Goal: Book appointment/travel/reservation

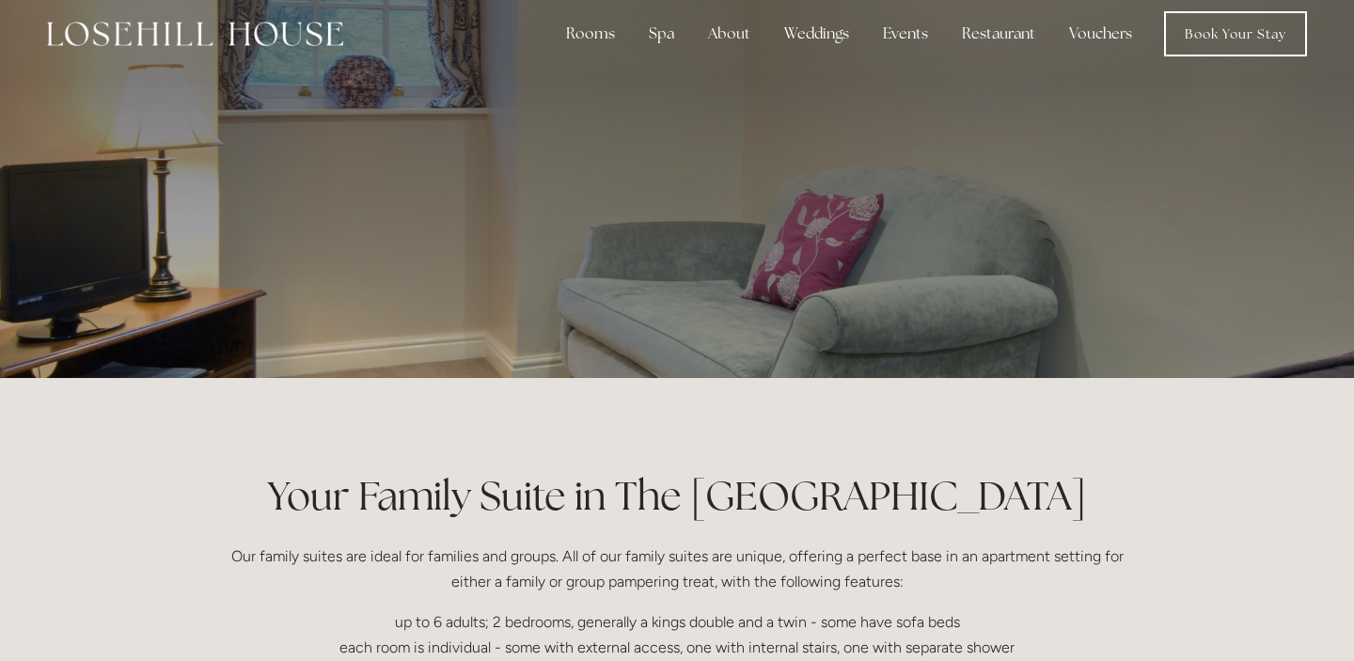
scroll to position [19, 0]
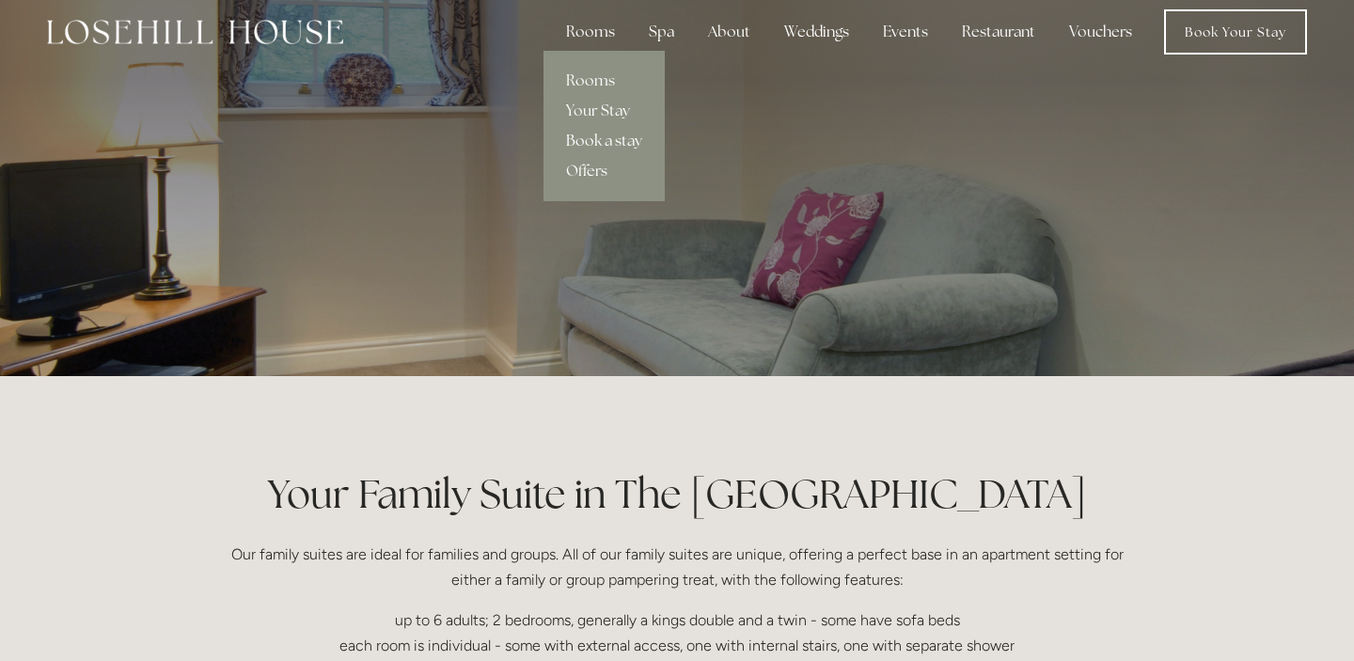
click at [615, 136] on link "Book a stay" at bounding box center [604, 141] width 121 height 30
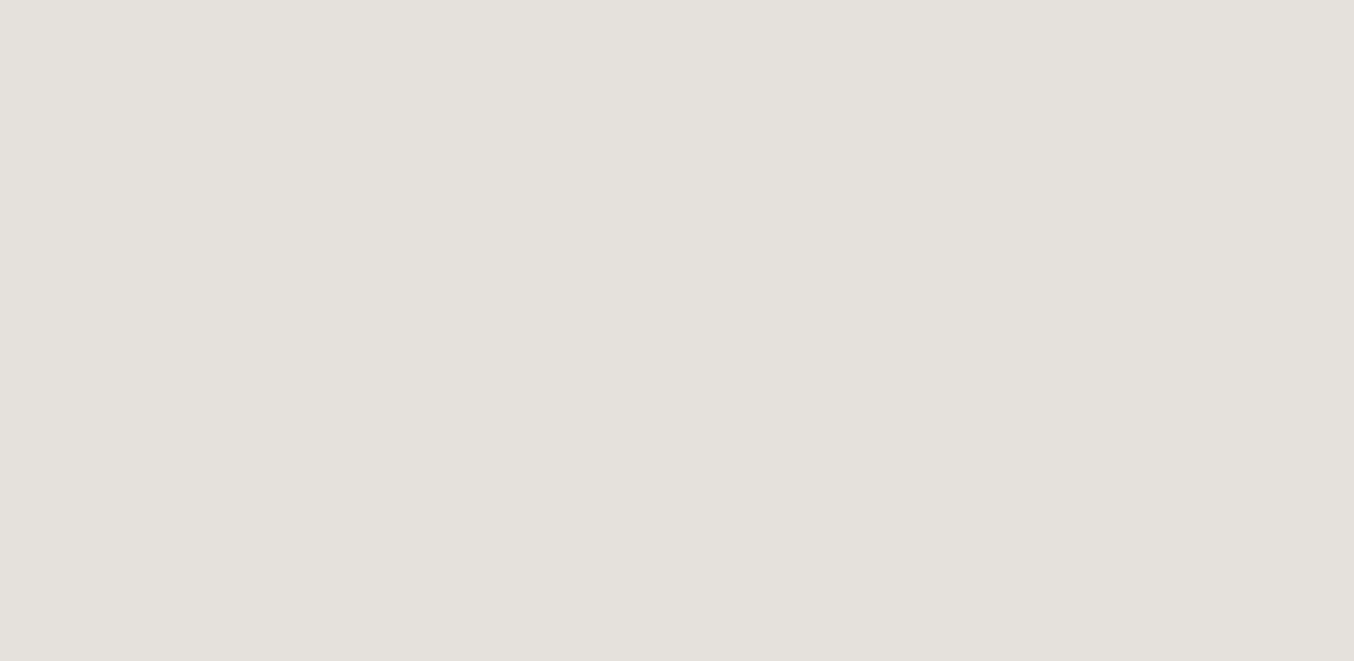
scroll to position [1124, 0]
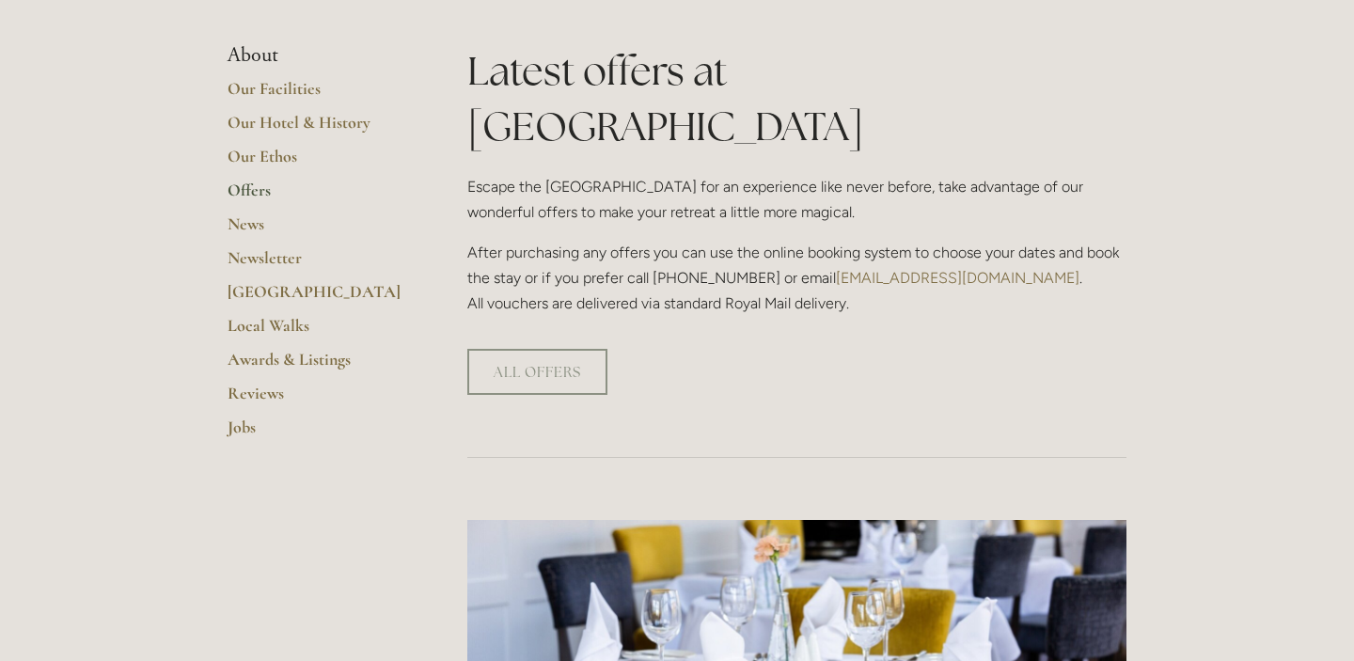
scroll to position [443, 0]
click at [540, 348] on link "ALL OFFERS" at bounding box center [537, 371] width 140 height 46
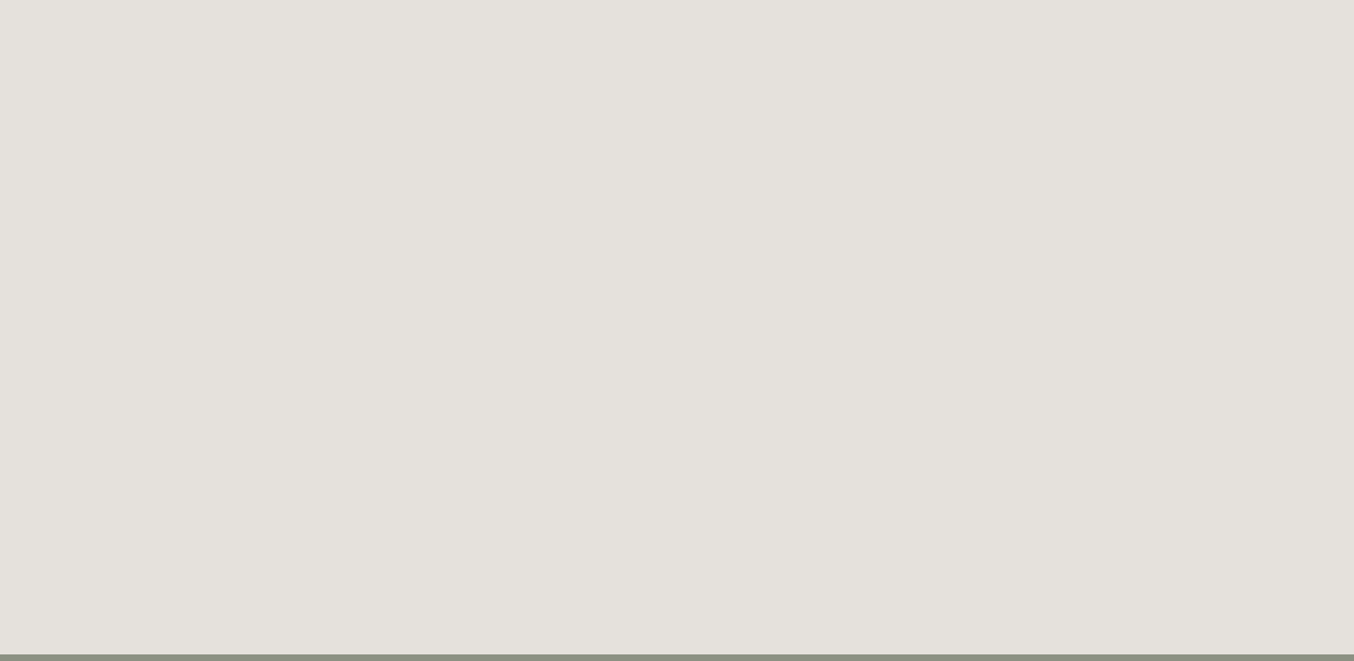
scroll to position [2624, 0]
